Goal: Find contact information: Find contact information

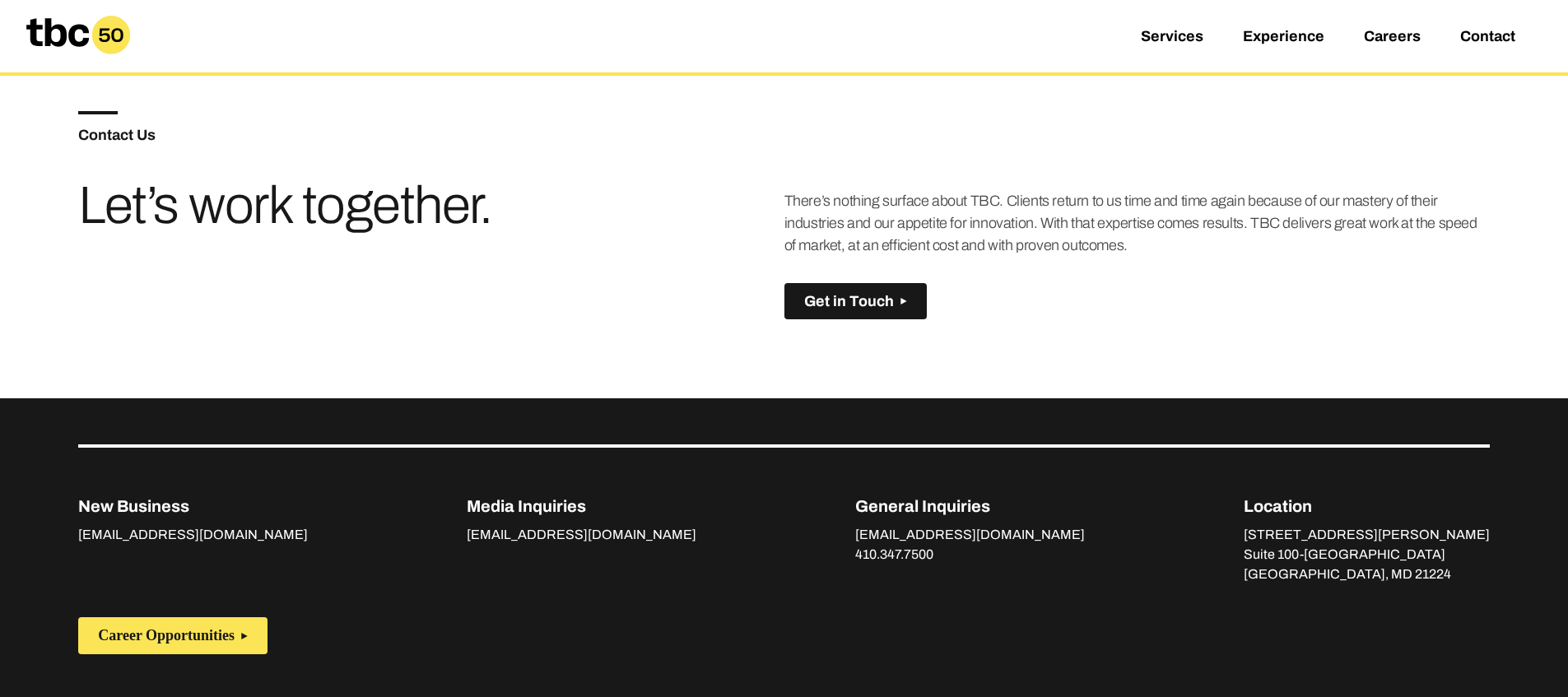
scroll to position [1076, 0]
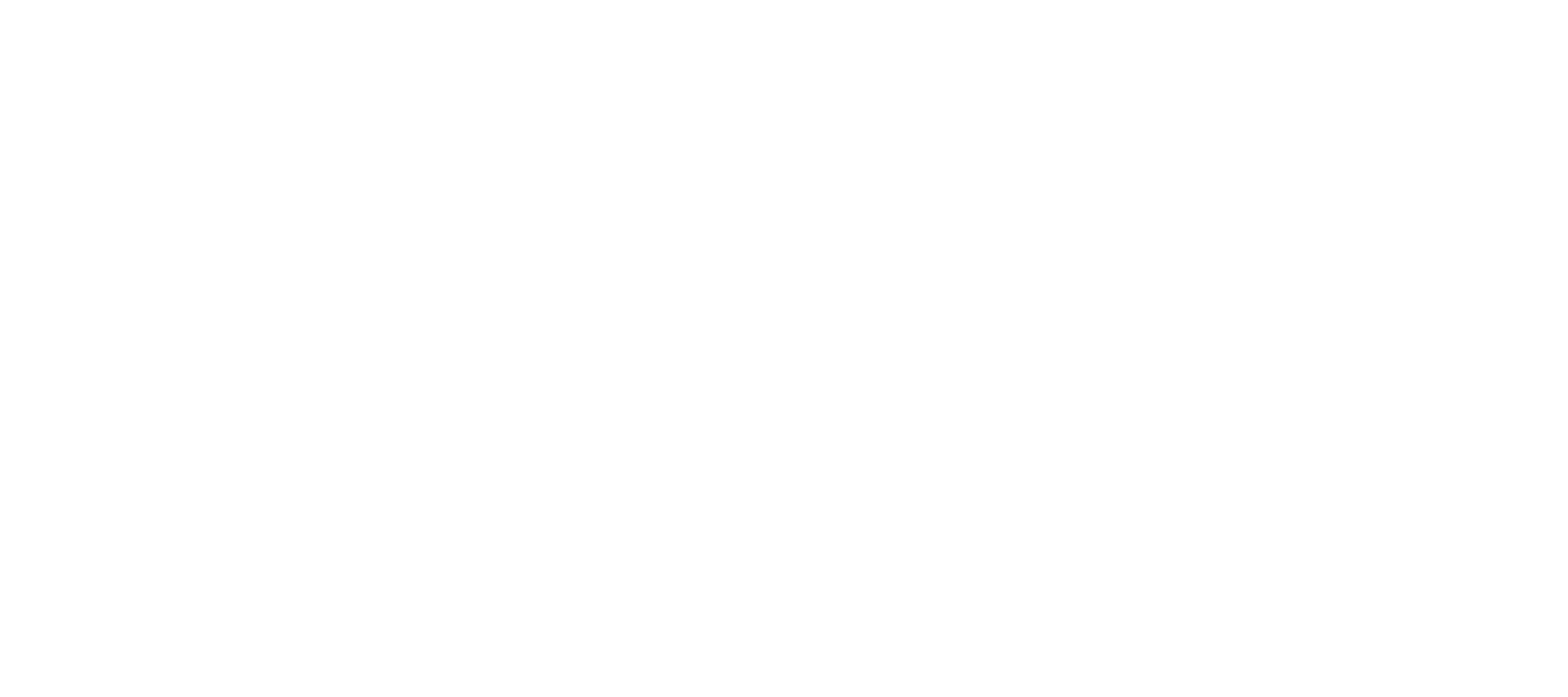
scroll to position [92, 0]
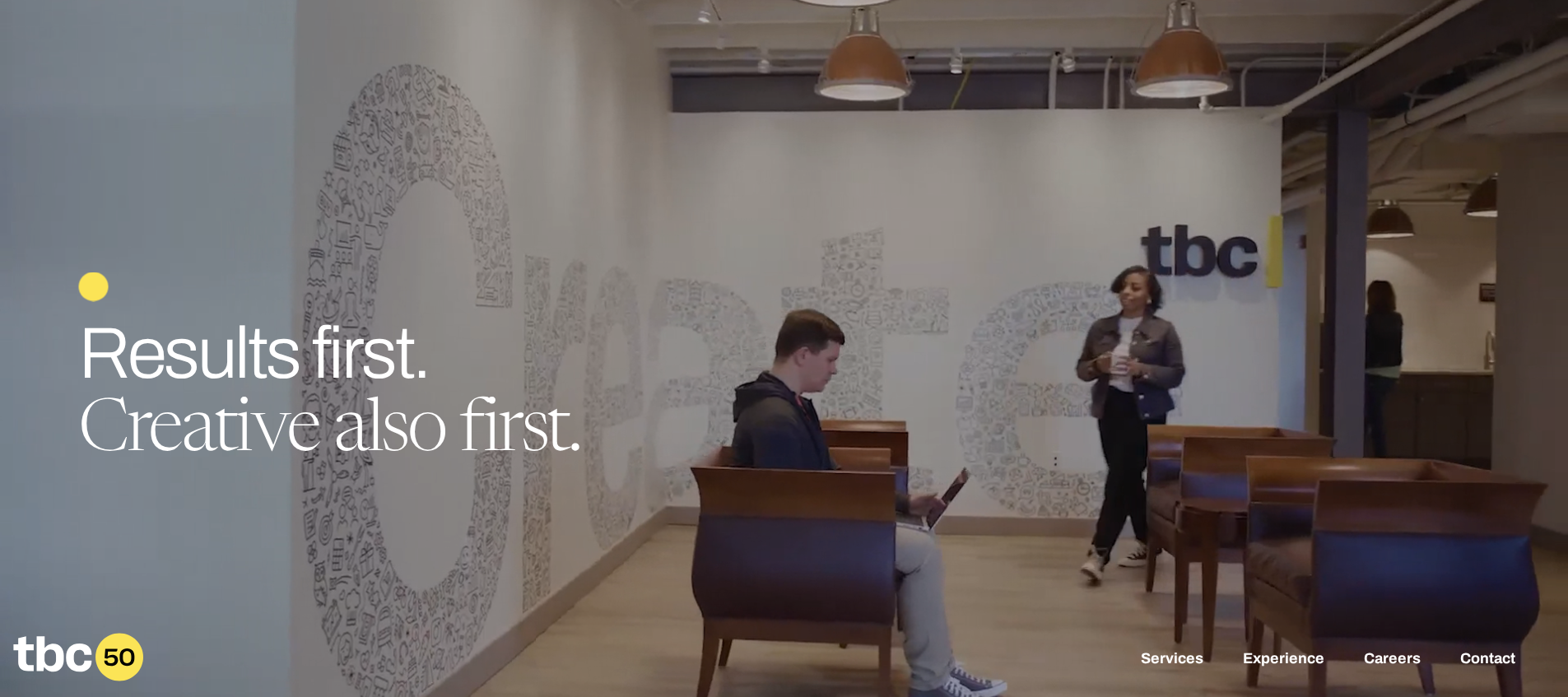
click at [1205, 188] on div at bounding box center [784, 348] width 1568 height 697
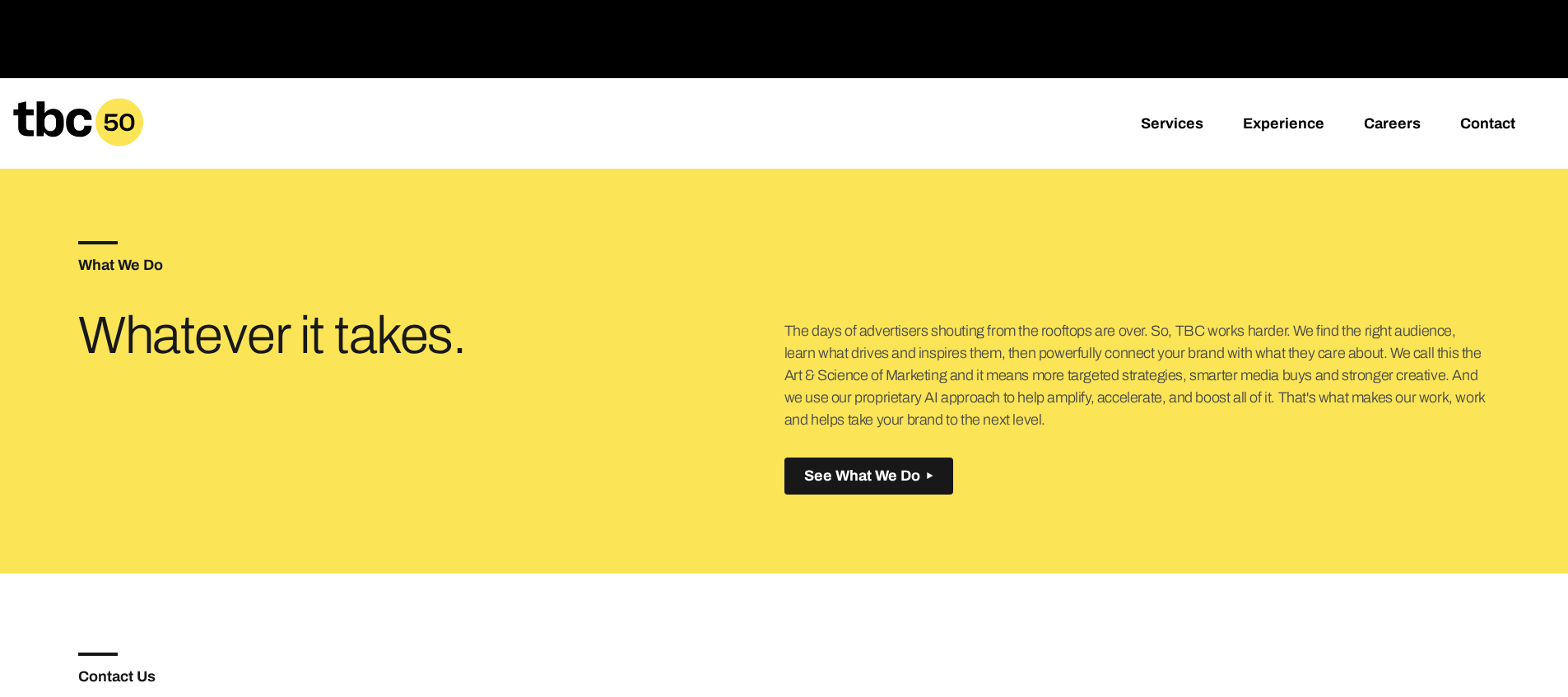
scroll to position [543, 0]
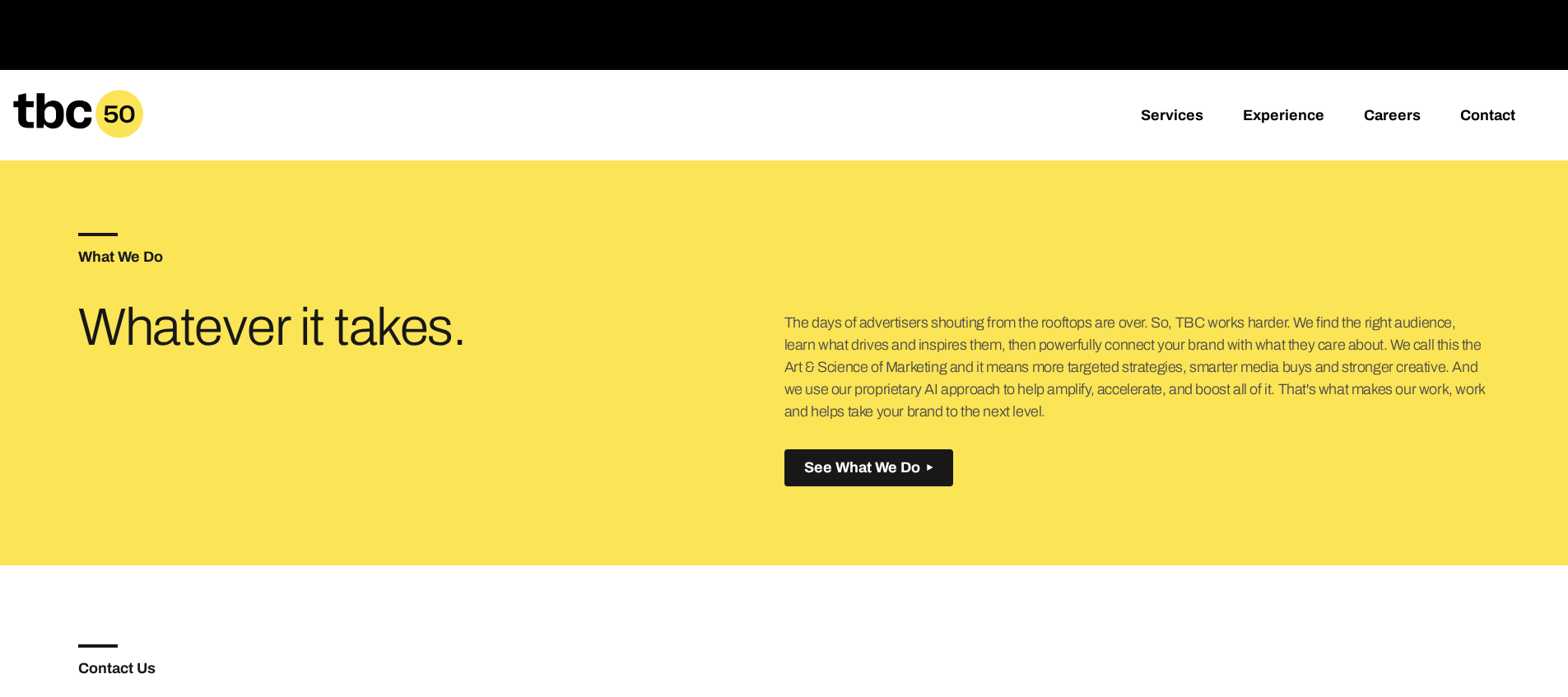
drag, startPoint x: 940, startPoint y: 402, endPoint x: 788, endPoint y: 322, distance: 171.8
click at [781, 316] on div "What We Do Whatever it takes. The days of advertisers shouting from the rooftop…" at bounding box center [783, 359] width 1412 height 411
copy div "The days of advertisers shouting from the rooftops are over. So, TBC works hard…"
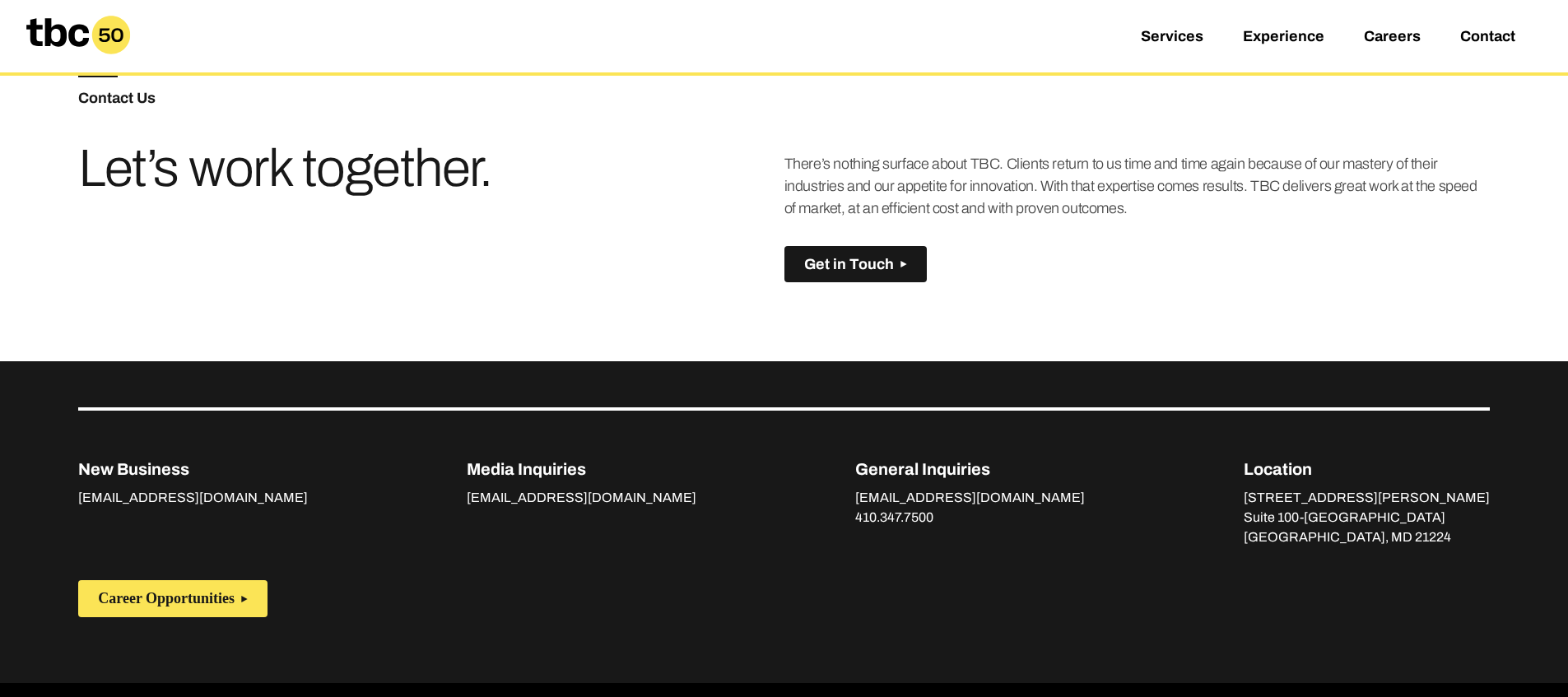
scroll to position [1108, 0]
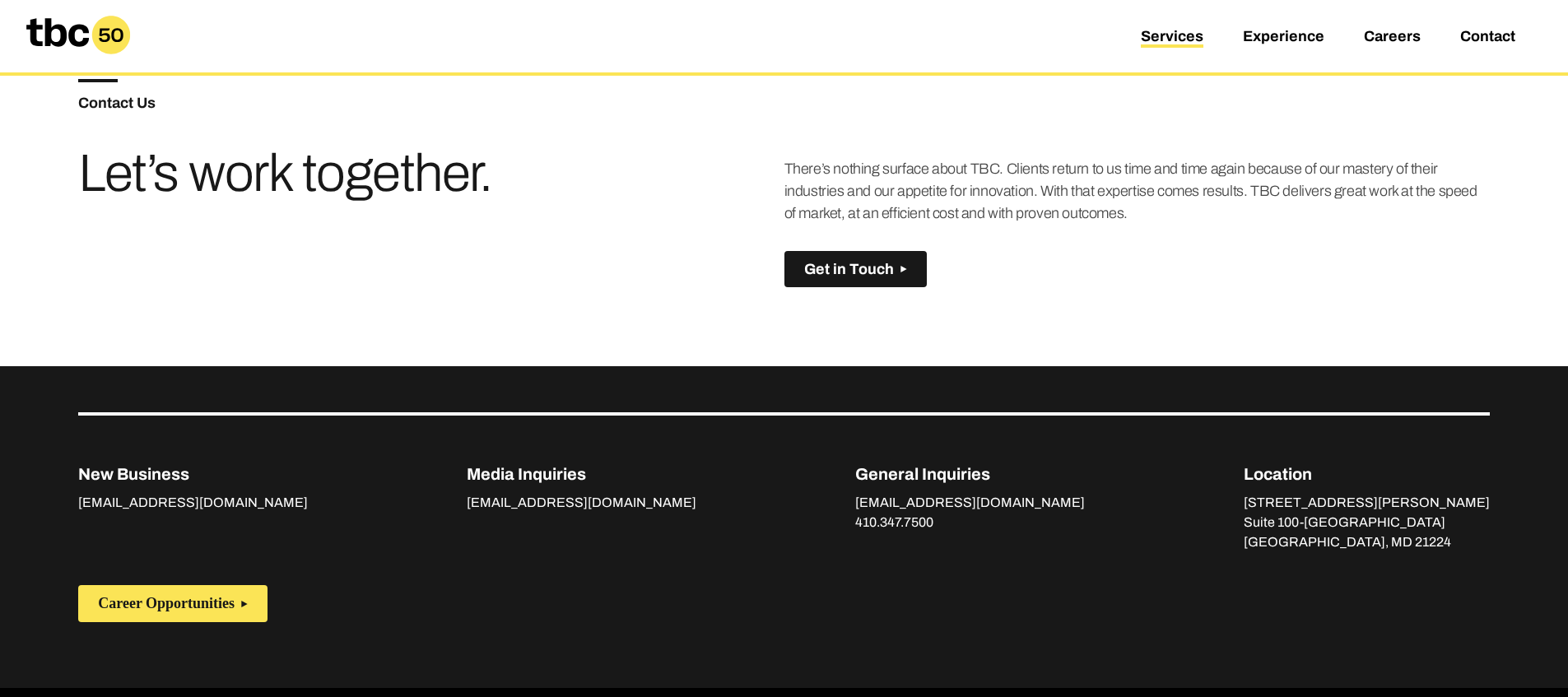
click at [1170, 40] on link "Services" at bounding box center [1171, 38] width 62 height 20
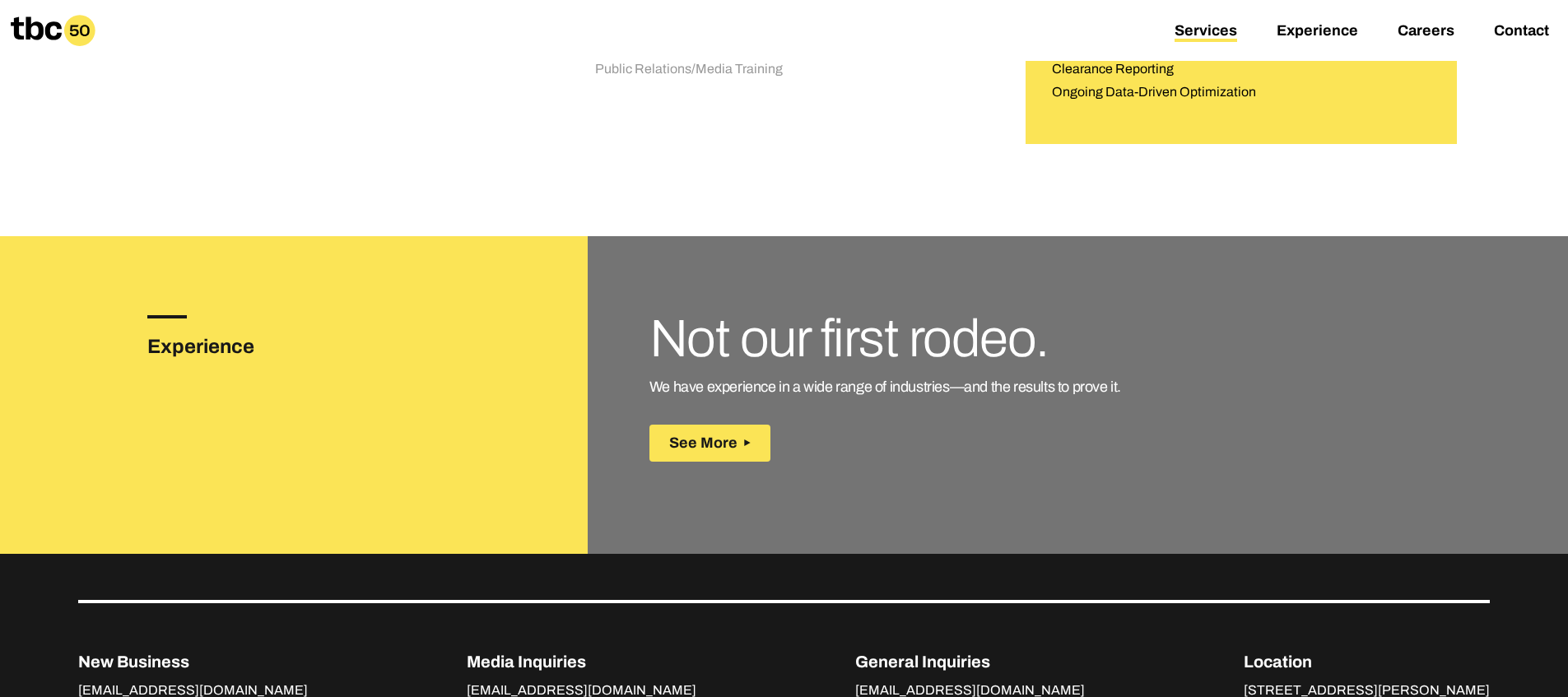
scroll to position [2125, 0]
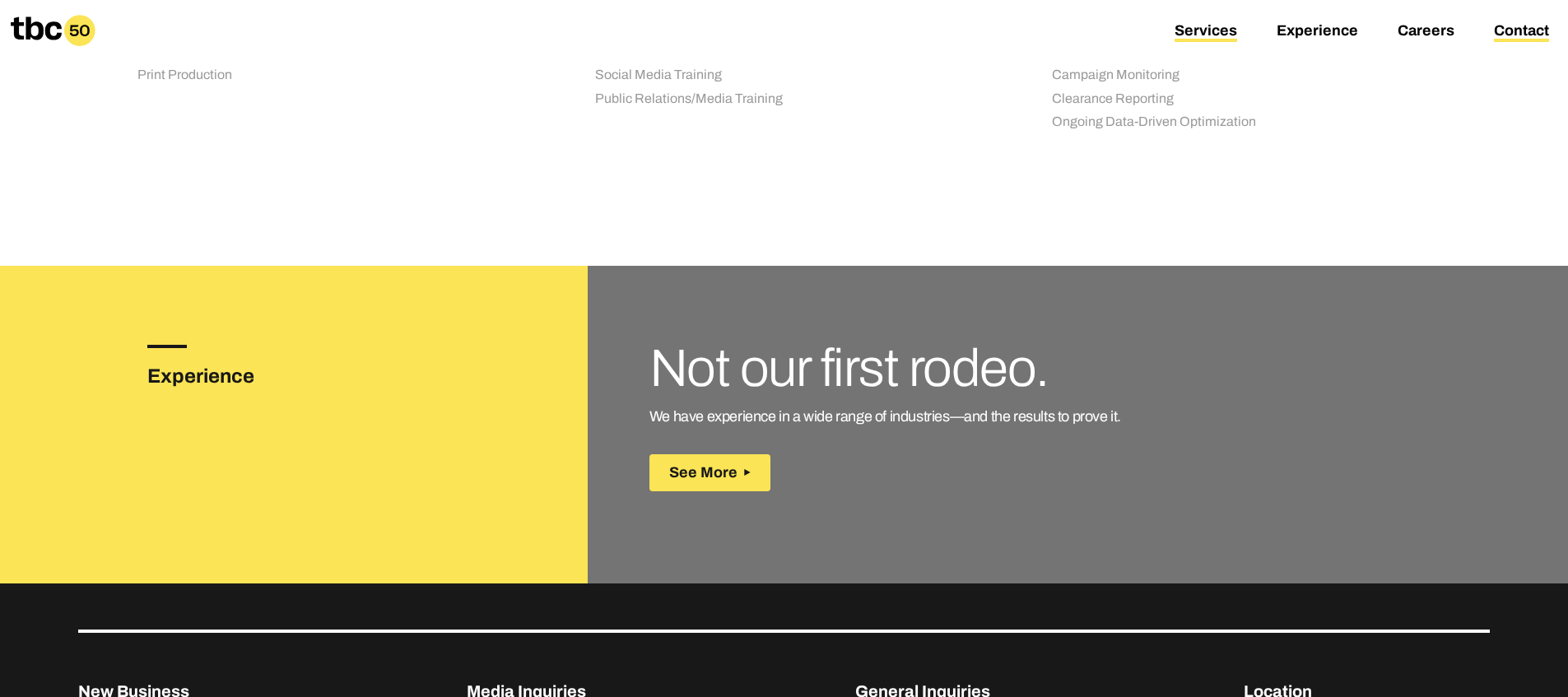
click at [1518, 34] on link "Contact" at bounding box center [1521, 32] width 55 height 20
